Goal: Task Accomplishment & Management: Manage account settings

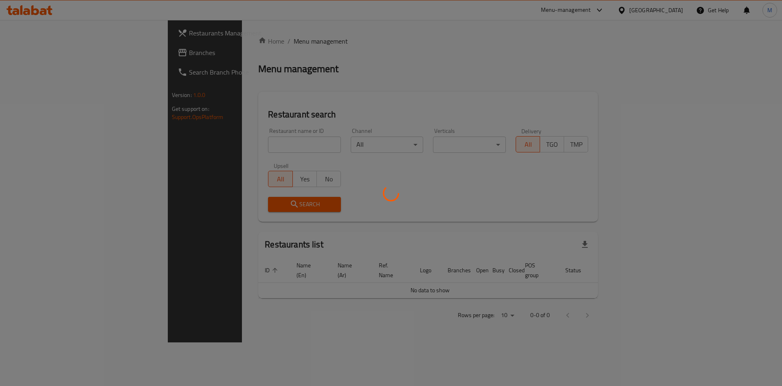
click at [196, 143] on div at bounding box center [391, 193] width 782 height 386
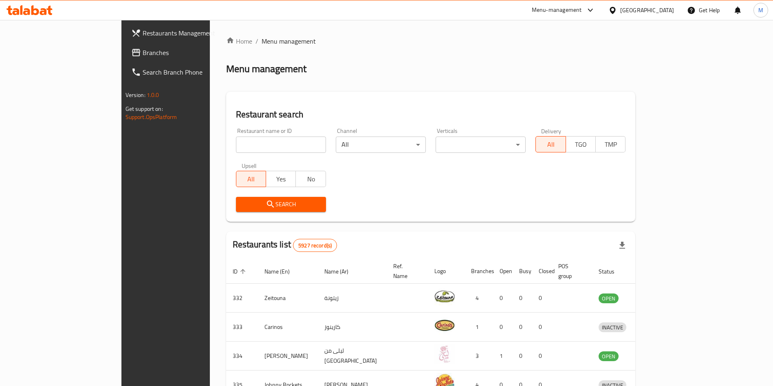
drag, startPoint x: 0, startPoint y: 0, endPoint x: 196, endPoint y: 143, distance: 242.9
click at [236, 143] on input "search" at bounding box center [281, 145] width 90 height 16
type input "the scale restaurant"
click at [242, 219] on div "Restaurant search Restaurant name or ID the scale restaurant Restaurant name or…" at bounding box center [431, 157] width 410 height 130
click at [245, 201] on span "Search" at bounding box center [280, 204] width 77 height 10
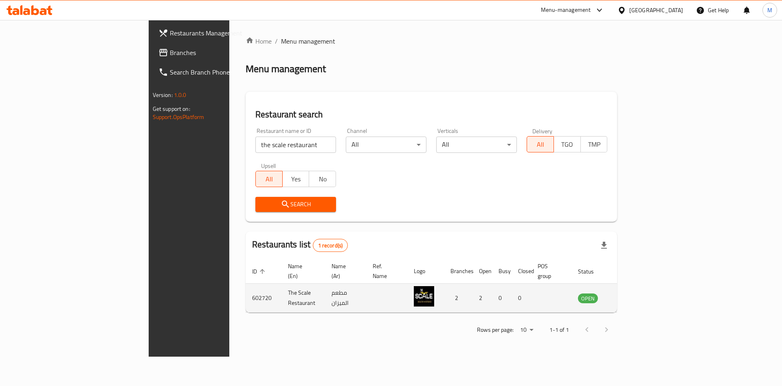
drag, startPoint x: 754, startPoint y: 283, endPoint x: 751, endPoint y: 290, distance: 7.9
click at [643, 284] on td "enhanced table" at bounding box center [629, 298] width 28 height 29
click at [636, 293] on link "enhanced table" at bounding box center [628, 298] width 15 height 10
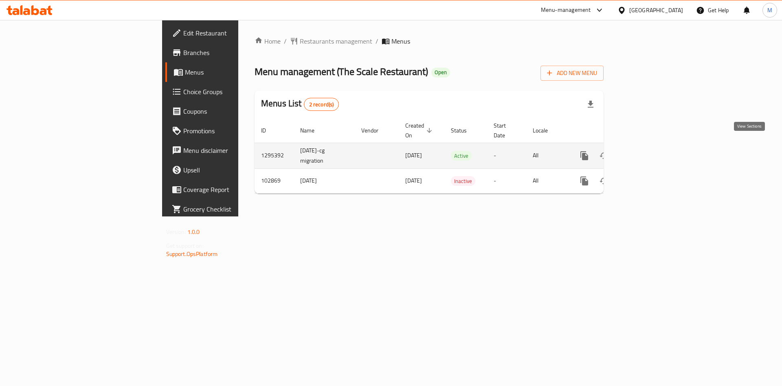
click at [647, 152] on icon "enhanced table" at bounding box center [643, 155] width 7 height 7
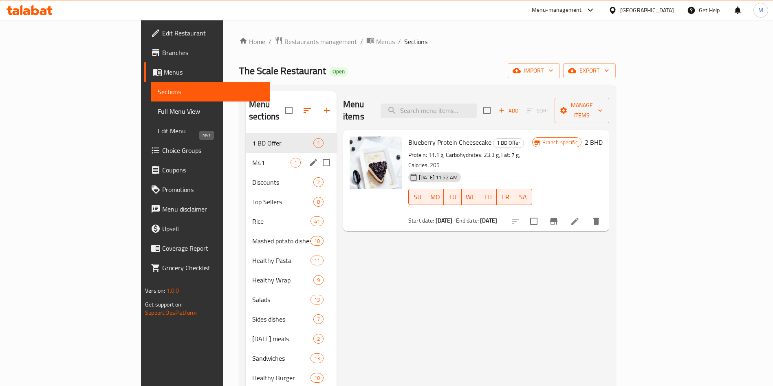
click at [252, 158] on span "M41" at bounding box center [271, 163] width 38 height 10
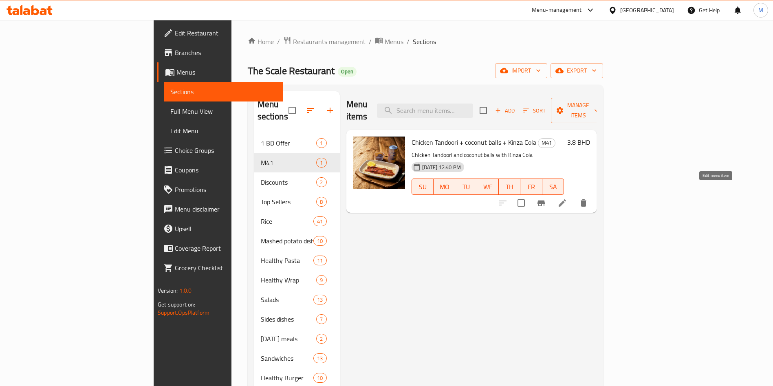
click at [567, 198] on icon at bounding box center [563, 203] width 10 height 10
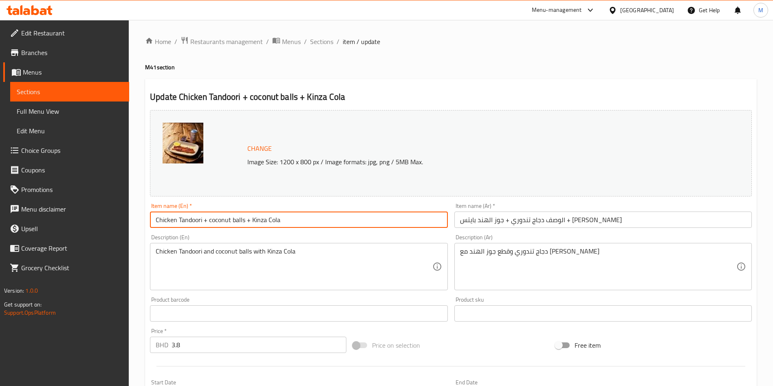
click at [264, 214] on input "Chicken Tandoori + coconut balls + Kinza Cola" at bounding box center [298, 220] width 297 height 16
paste input "Chicken Tandoori + Dessert + Soft drink"
type input "Chicken Tandoori + Dessert + Soft drink"
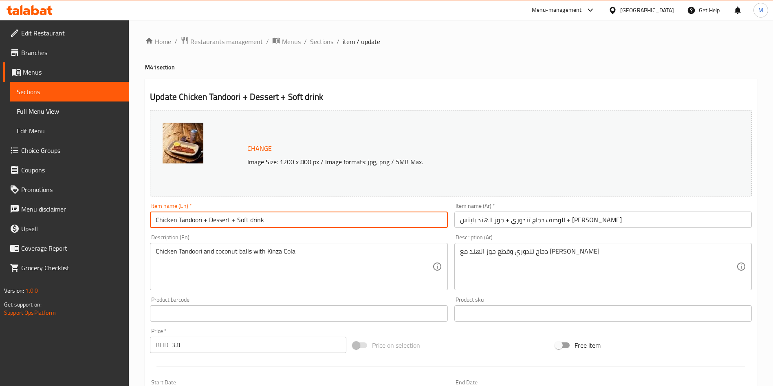
click at [536, 222] on input "الوصف دجاج تندوري + جوز الهند بايتس + [PERSON_NAME]" at bounding box center [602, 220] width 297 height 16
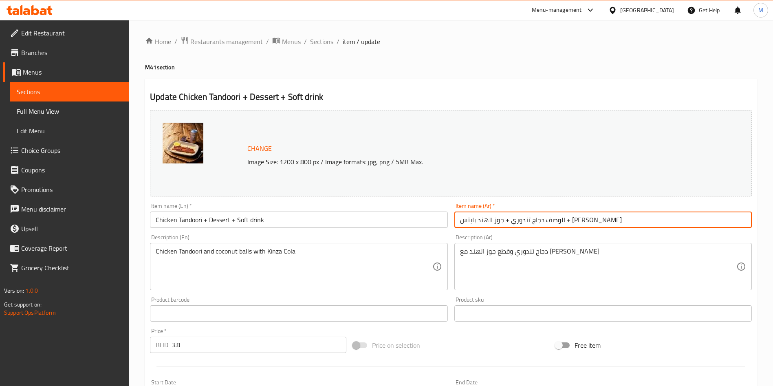
click at [536, 222] on input "الوصف دجاج تندوري + جوز الهند بايتس + [PERSON_NAME]" at bounding box center [602, 220] width 297 height 16
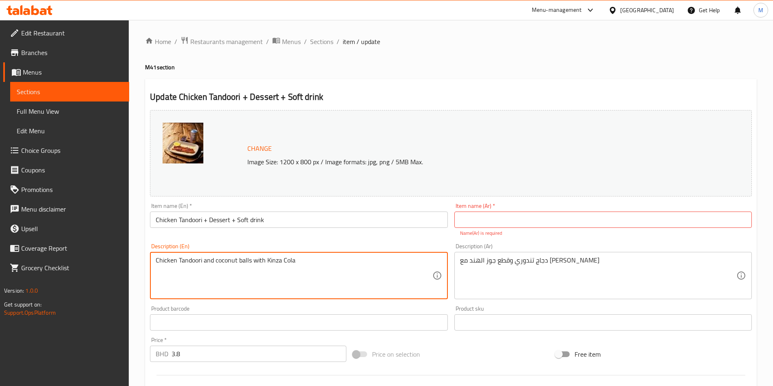
click at [286, 247] on div "Description (En) Chicken Tandoori and coconut balls with Kinza Cola Description…" at bounding box center [298, 271] width 297 height 56
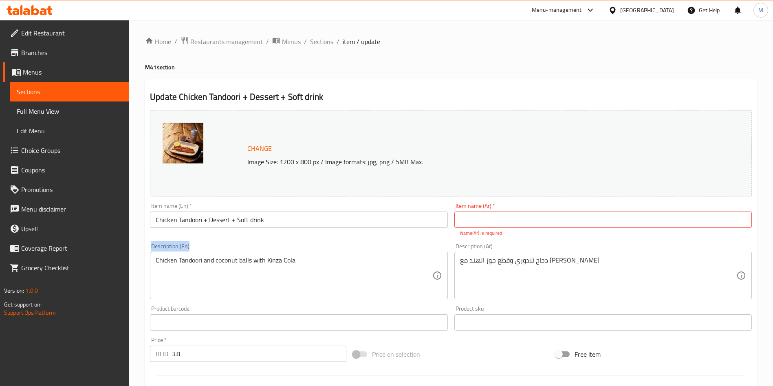
click at [286, 247] on div "Description (En) Chicken Tandoori and coconut balls with Kinza Cola Description…" at bounding box center [298, 271] width 297 height 56
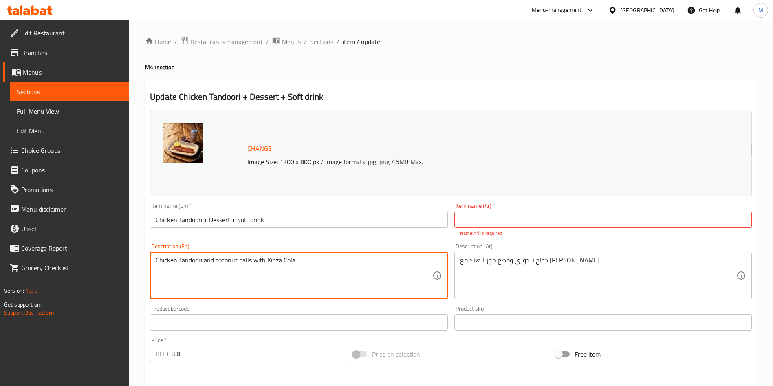
click at [290, 258] on textarea "Chicken Tandoori and coconut balls with Kinza Cola" at bounding box center [294, 275] width 276 height 39
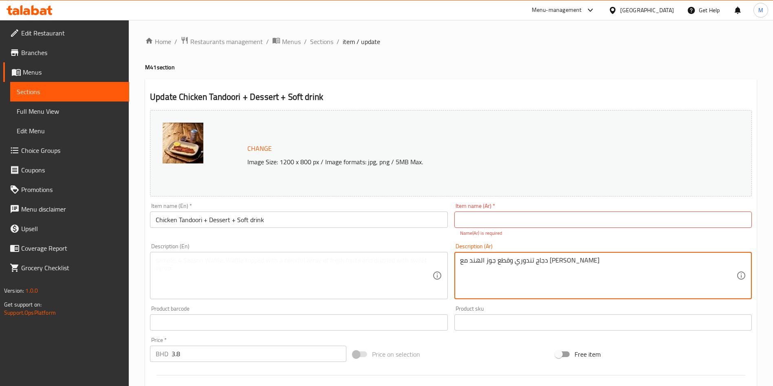
click at [547, 265] on textarea "دجاج تندوري وقطع جوز الهند مع [PERSON_NAME]" at bounding box center [598, 275] width 276 height 39
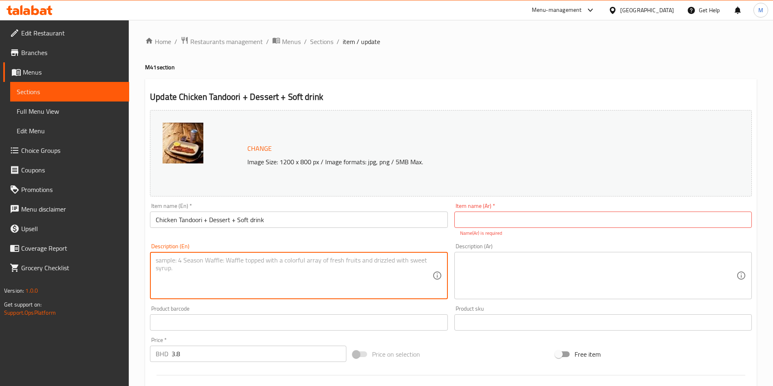
click at [227, 273] on textarea at bounding box center [294, 275] width 276 height 39
paste textarea "Spiced tandoori chicken with rice + 2 Piece of Snickers BItes + Soft drink"
type textarea "Spiced tandoori chicken with rice + 2 Piece of Snickers BItes + Soft drink"
click at [531, 248] on div "Description (Ar) Description (Ar)" at bounding box center [602, 271] width 297 height 56
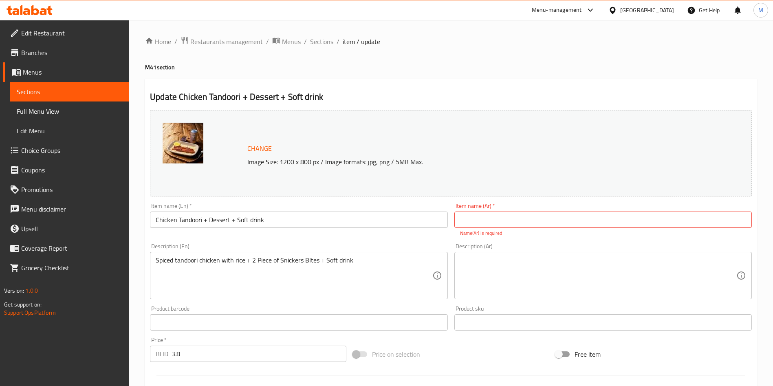
click at [531, 264] on textarea at bounding box center [598, 275] width 276 height 39
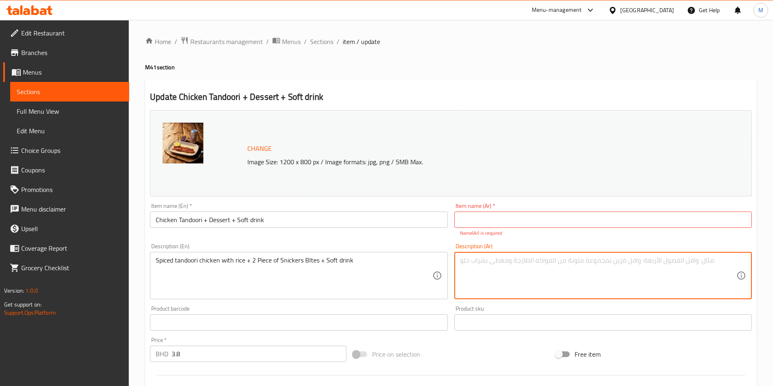
paste textarea "دجاج تندوري متبل مع أرز + قطعتين سنيكرز بايتس + مشروب غازي"
type textarea "دجاج تندوري متبل مع أرز + قطعتين سنيكرز بايتس + مشروب غازي"
click at [216, 222] on input "Chicken Tandoori + Dessert + Soft drink" at bounding box center [298, 220] width 297 height 16
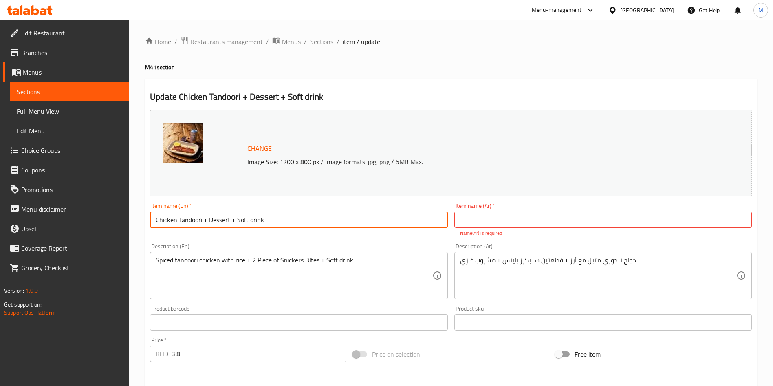
click at [216, 222] on input "Chicken Tandoori + Dessert + Soft drink" at bounding box center [298, 220] width 297 height 16
drag, startPoint x: 216, startPoint y: 222, endPoint x: 211, endPoint y: 220, distance: 5.2
click at [211, 220] on input "Chicken Tandoori + Dessert + Soft drink" at bounding box center [298, 220] width 297 height 16
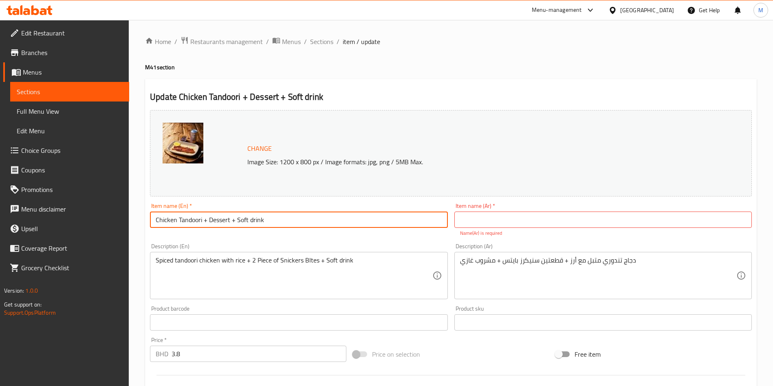
click at [494, 211] on div "Item name (Ar)   * Item name (Ar) * Name(Ar) is required" at bounding box center [602, 220] width 297 height 34
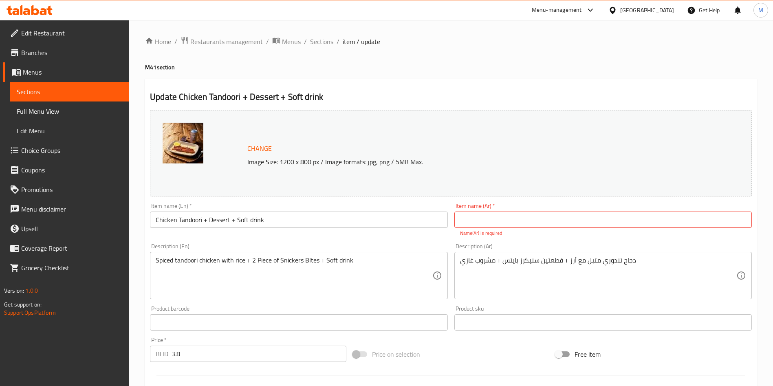
click at [494, 214] on input "text" at bounding box center [602, 220] width 297 height 16
paste input "دجاج تندوري + حلوى + مشروب غازي"
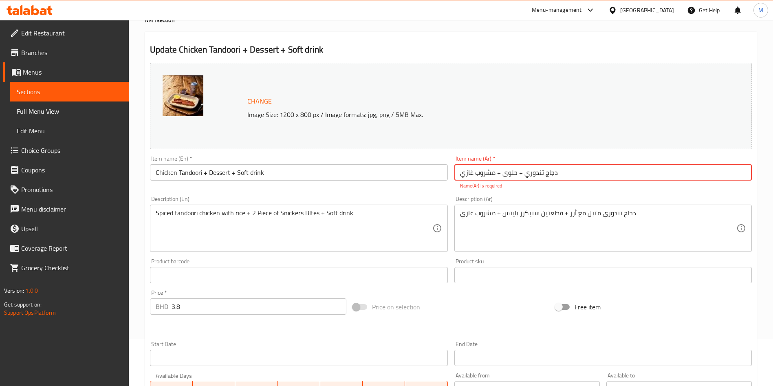
scroll to position [211, 0]
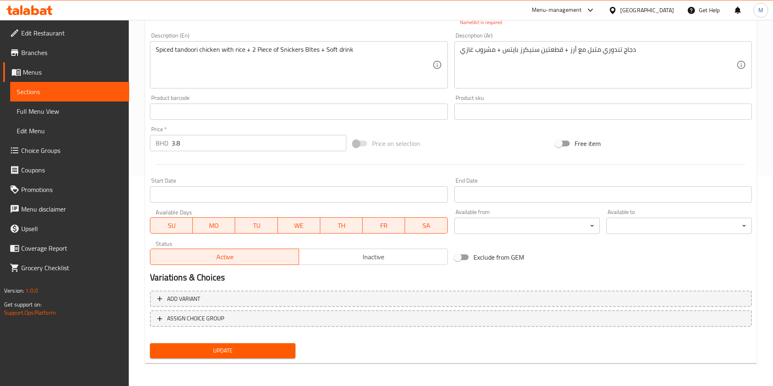
type input "دجاج تندوري + حلوى + مشروب غازي"
click at [265, 350] on span "Update" at bounding box center [222, 351] width 132 height 10
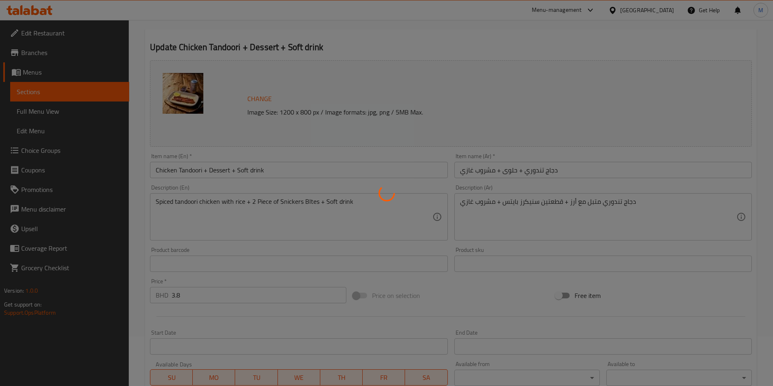
scroll to position [18, 0]
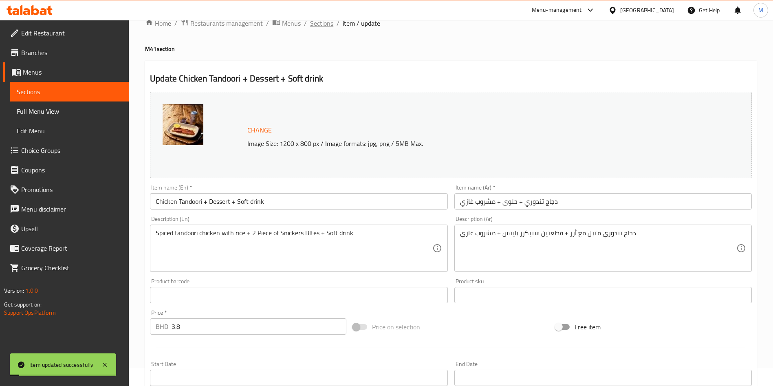
click at [317, 23] on span "Sections" at bounding box center [321, 23] width 23 height 10
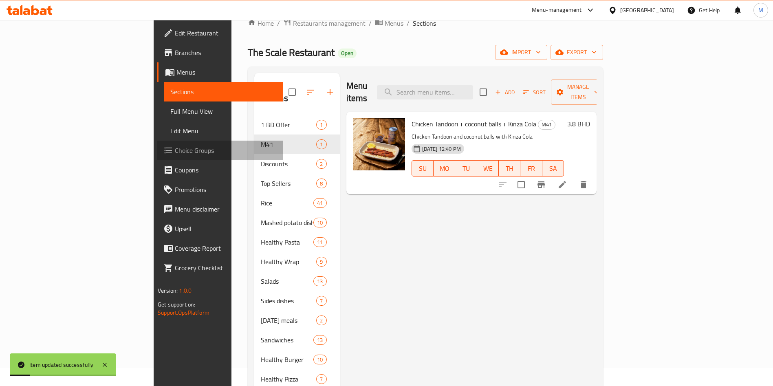
click at [175, 150] on span "Choice Groups" at bounding box center [225, 150] width 101 height 10
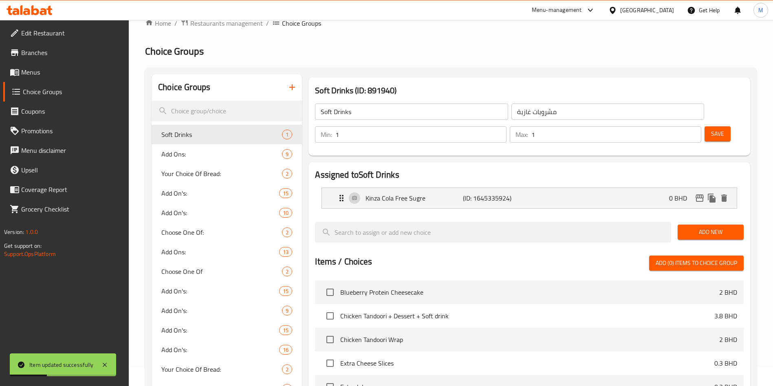
click at [231, 153] on div at bounding box center [386, 193] width 773 height 386
click at [225, 155] on div at bounding box center [386, 193] width 773 height 386
click at [215, 113] on input "search" at bounding box center [227, 111] width 150 height 21
click at [230, 148] on div "Add Ons: 9" at bounding box center [227, 154] width 150 height 20
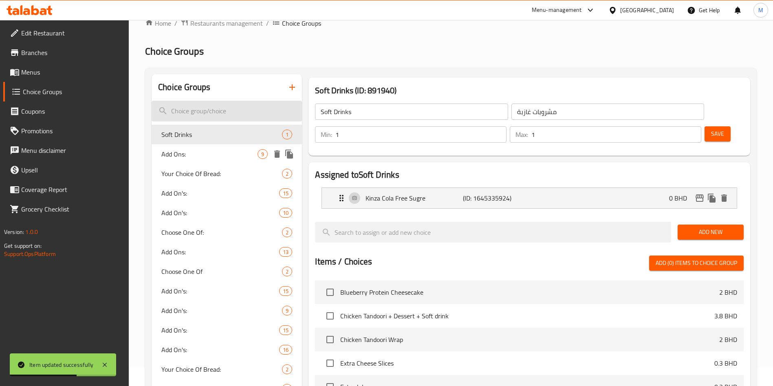
click at [221, 108] on input "search" at bounding box center [227, 111] width 150 height 21
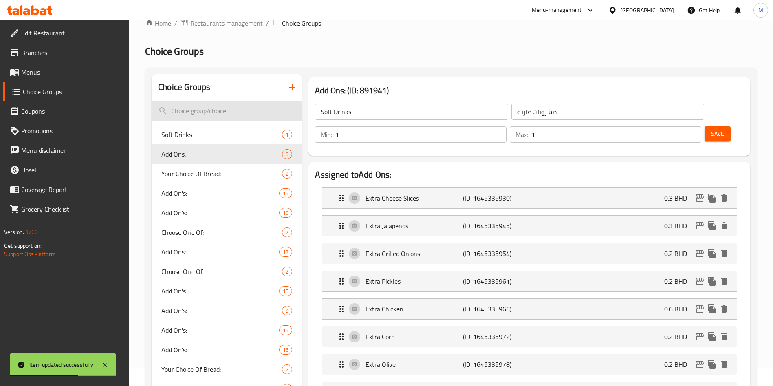
type input "Add Ons:"
type input "الإضافات:"
type input "0"
type input "9"
click at [222, 101] on input "search" at bounding box center [227, 111] width 150 height 21
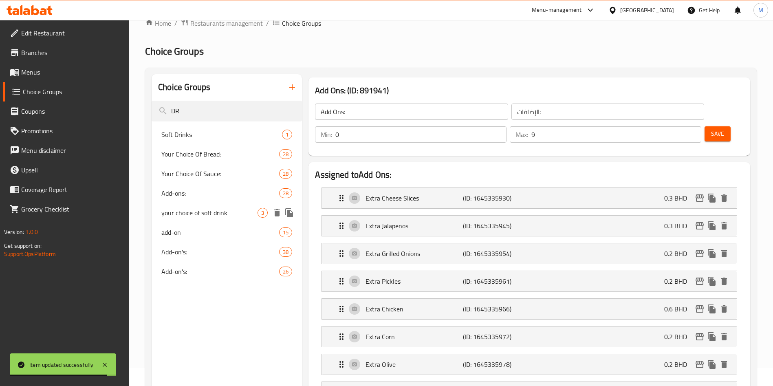
type input "DR"
click at [250, 208] on span "your choice of soft drink" at bounding box center [209, 213] width 96 height 10
type input "your choice of soft drink"
type input "اختيارك من المشروب"
type input "1"
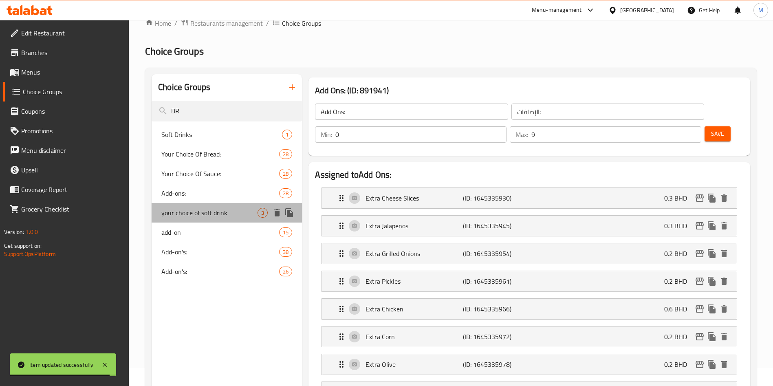
type input "1"
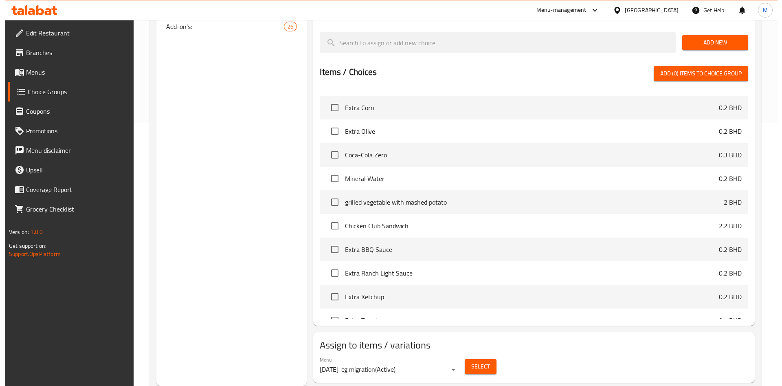
scroll to position [245, 0]
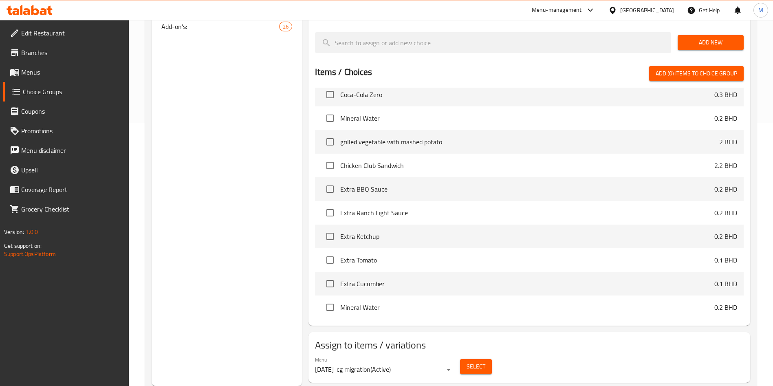
click at [471, 361] on span "Select" at bounding box center [476, 366] width 19 height 10
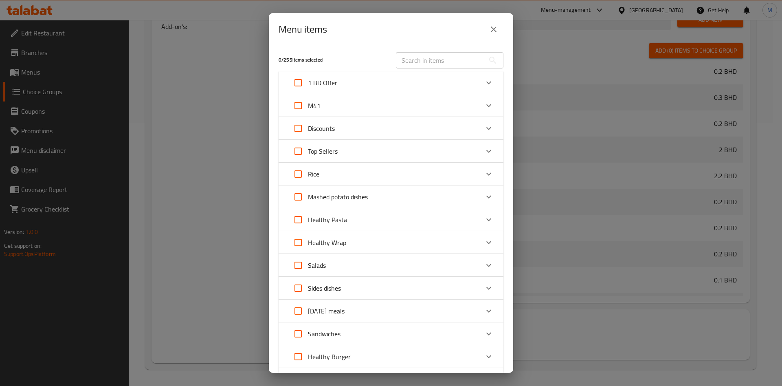
click at [485, 104] on div "Expand" at bounding box center [489, 106] width 20 height 20
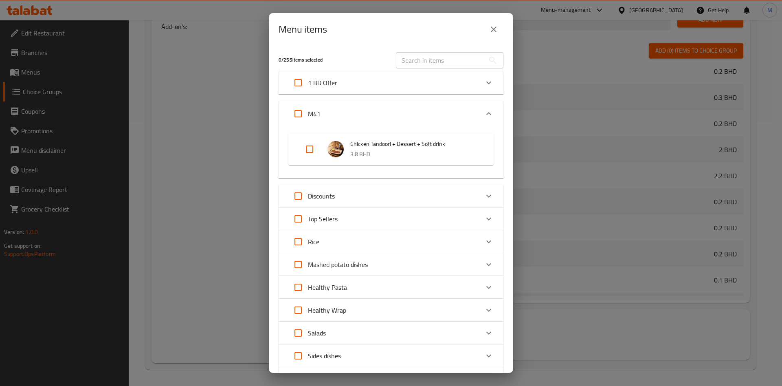
click at [315, 149] on input "Expand" at bounding box center [310, 149] width 20 height 20
checkbox input "true"
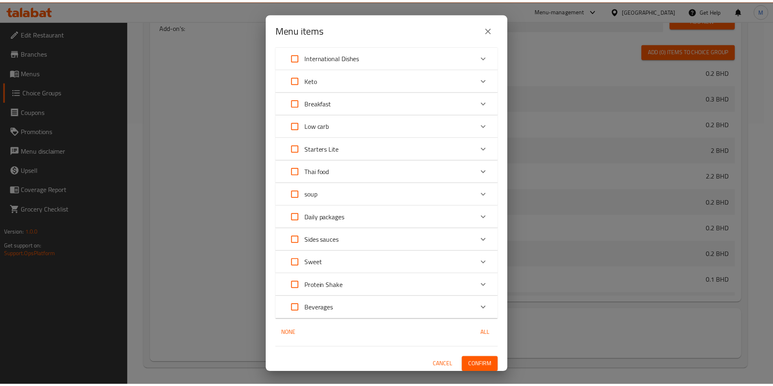
scroll to position [439, 0]
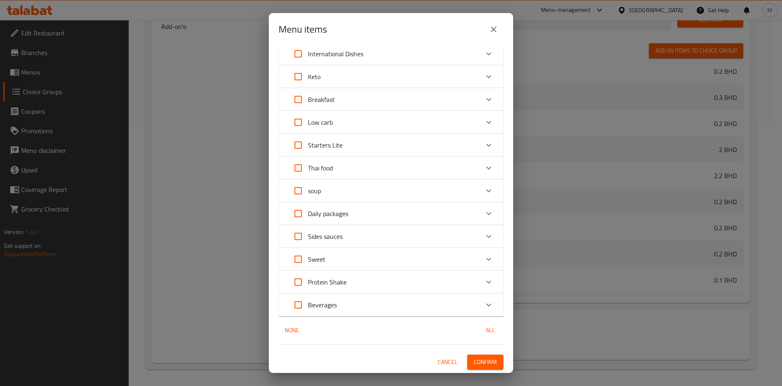
click at [475, 365] on span "Confirm" at bounding box center [485, 362] width 23 height 10
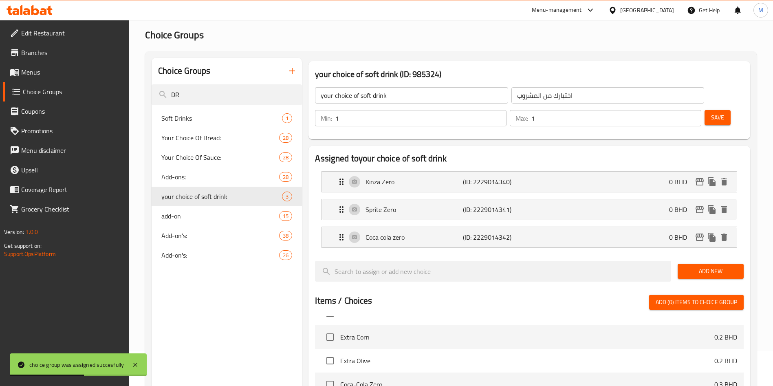
scroll to position [0, 0]
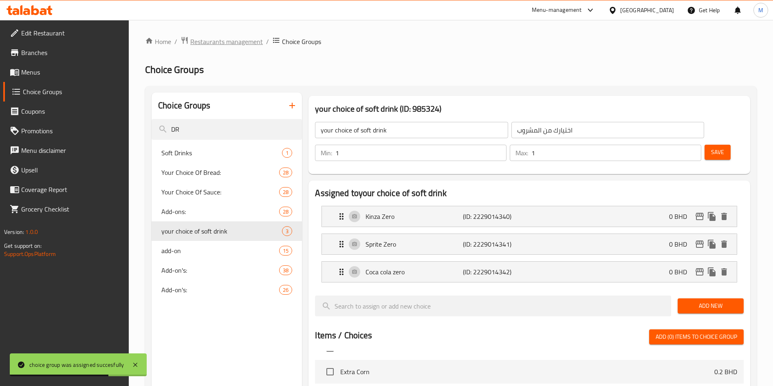
click at [236, 41] on span "Restaurants management" at bounding box center [226, 42] width 73 height 10
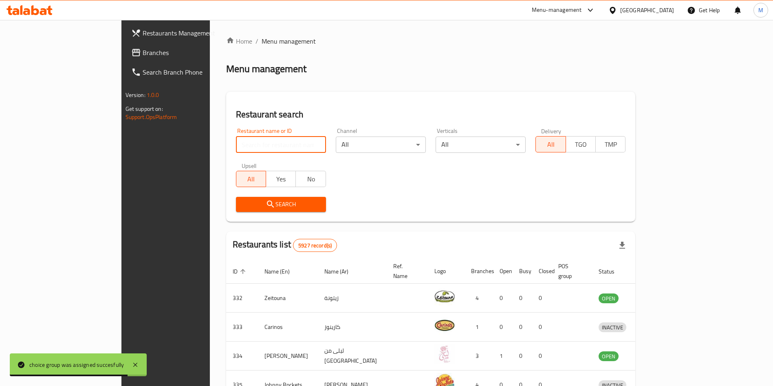
click at [245, 145] on input "search" at bounding box center [281, 145] width 90 height 16
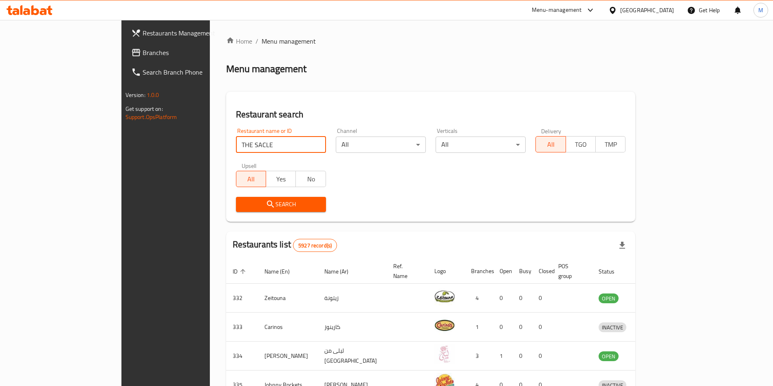
type input "THE SACLE"
click button "Search" at bounding box center [281, 204] width 90 height 15
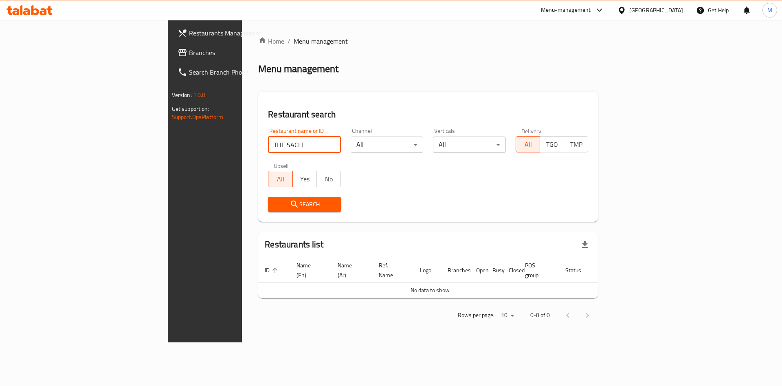
click at [268, 138] on input "THE SACLE" at bounding box center [304, 145] width 73 height 16
click button "Search" at bounding box center [304, 204] width 73 height 15
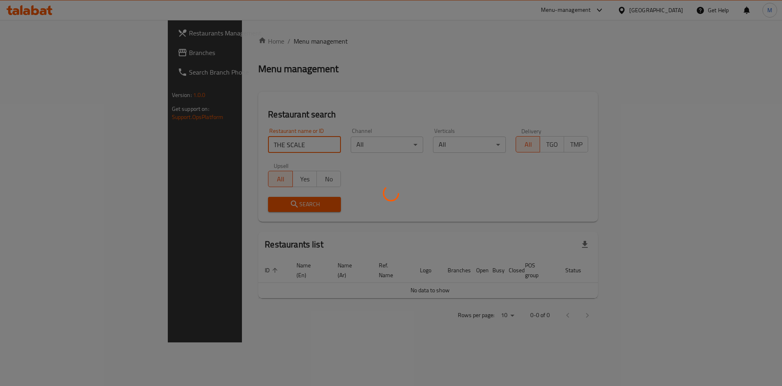
type input "the scale restaurant"
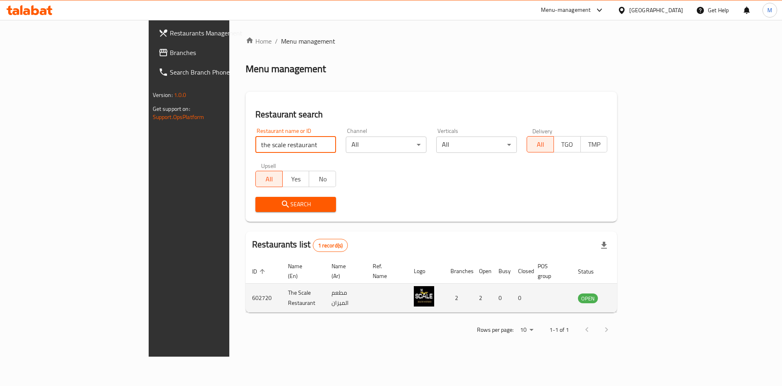
click at [636, 293] on link "enhanced table" at bounding box center [628, 298] width 15 height 10
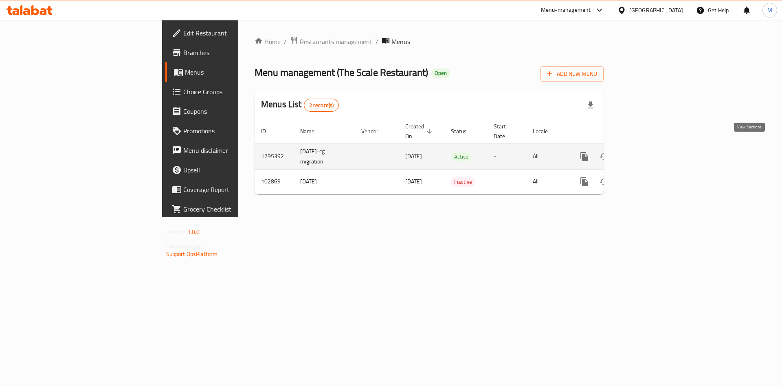
click at [648, 152] on icon "enhanced table" at bounding box center [644, 157] width 10 height 10
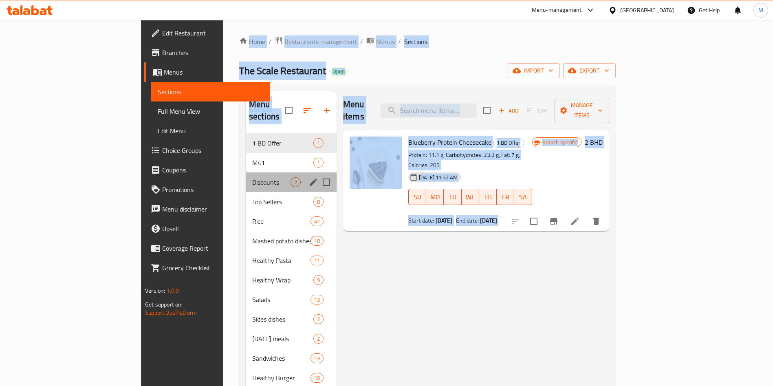
click at [246, 172] on div "Discounts 2" at bounding box center [291, 182] width 91 height 20
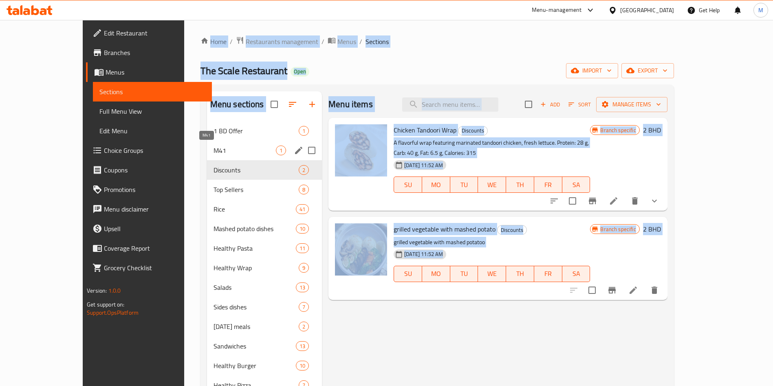
click at [214, 151] on span "M41" at bounding box center [245, 150] width 62 height 10
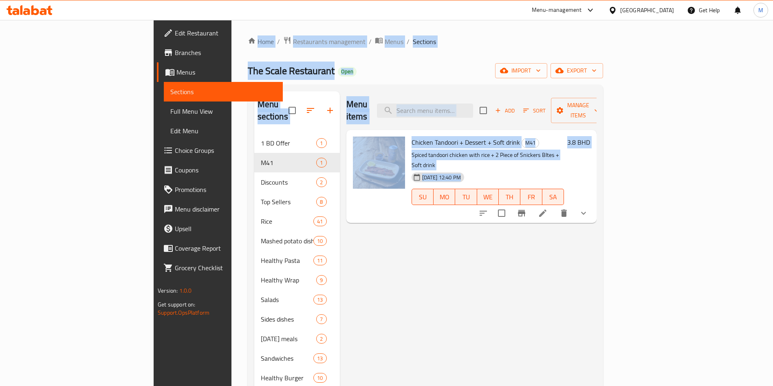
click at [509, 220] on div "Menu items Add Sort Manage items Chicken Tandoori + Dessert + Soft drink M41 Sp…" at bounding box center [468, 377] width 257 height 573
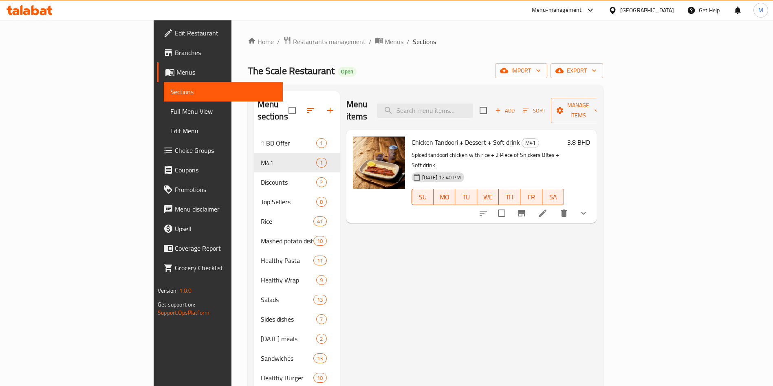
click at [588, 208] on icon "show more" at bounding box center [584, 213] width 10 height 10
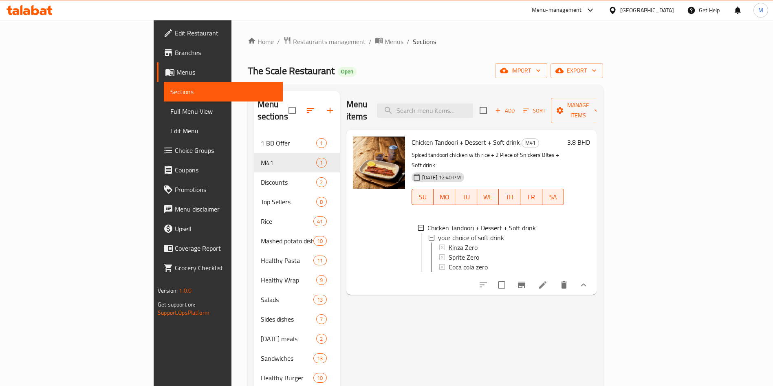
drag, startPoint x: 423, startPoint y: 58, endPoint x: 423, endPoint y: 65, distance: 6.5
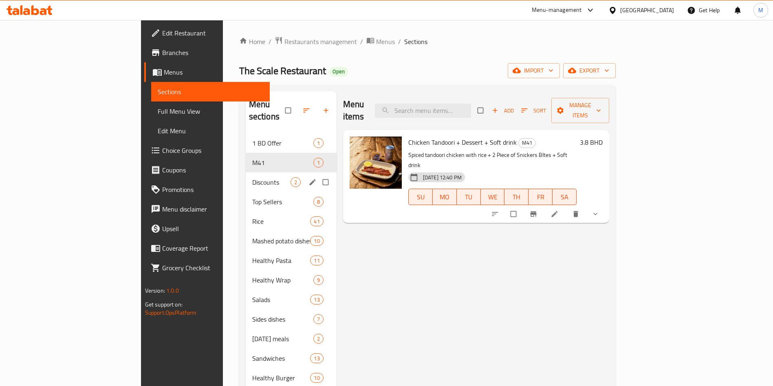
click at [252, 177] on span "Discounts" at bounding box center [271, 182] width 38 height 10
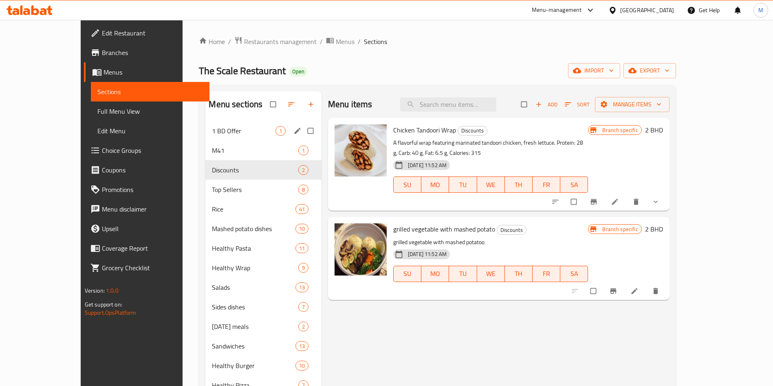
click at [220, 137] on div "1 BD Offer 1" at bounding box center [263, 131] width 116 height 20
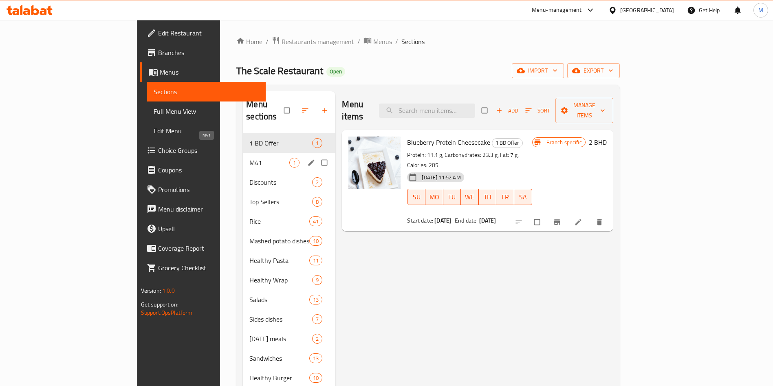
click at [252, 158] on span "M41" at bounding box center [269, 163] width 40 height 10
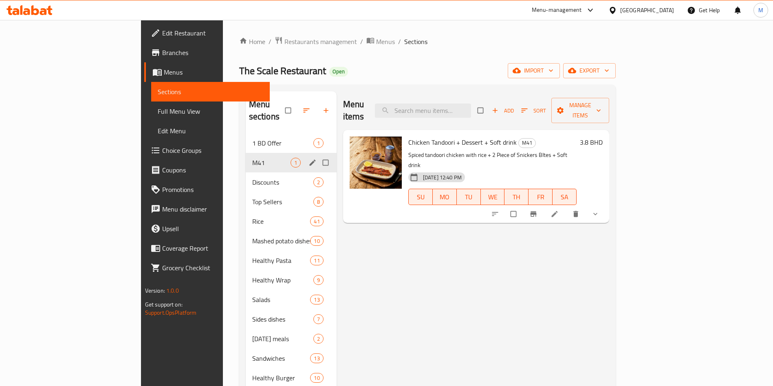
click at [252, 138] on span "1 BD Offer" at bounding box center [282, 143] width 61 height 10
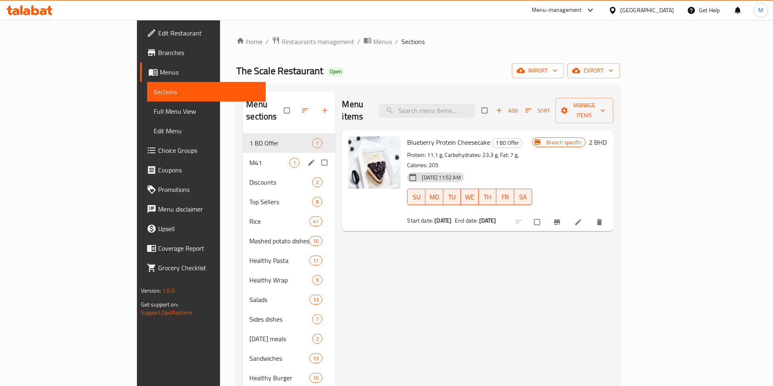
click at [249, 158] on span "M41" at bounding box center [269, 163] width 40 height 10
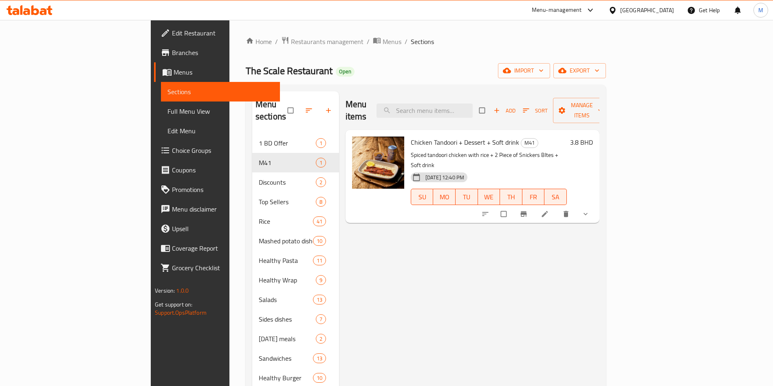
drag, startPoint x: 584, startPoint y: 316, endPoint x: 523, endPoint y: 263, distance: 80.3
